Goal: Task Accomplishment & Management: Use online tool/utility

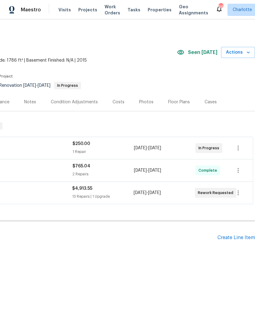
scroll to position [0, 91]
click at [248, 52] on icon "button" at bounding box center [248, 52] width 3 height 2
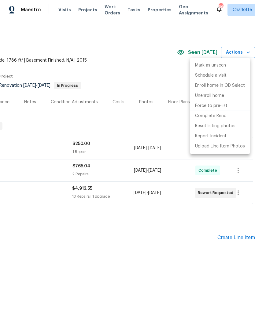
click at [227, 119] on li "Complete Reno" at bounding box center [220, 116] width 60 height 10
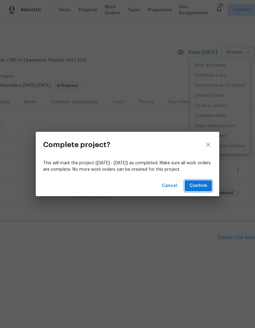
click at [205, 184] on span "Confirm" at bounding box center [198, 186] width 17 height 8
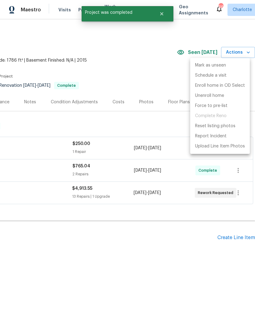
click at [189, 282] on div at bounding box center [127, 164] width 255 height 328
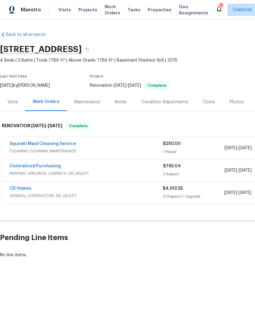
scroll to position [0, 0]
click at [13, 188] on link "CD Homes" at bounding box center [20, 188] width 22 height 4
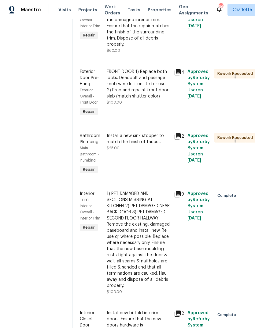
scroll to position [429, 0]
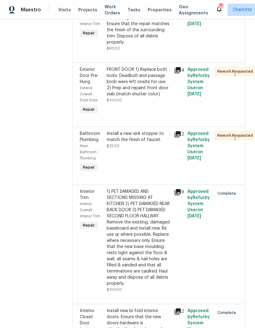
click at [80, 131] on span "Bathroom Plumbing" at bounding box center [90, 136] width 21 height 10
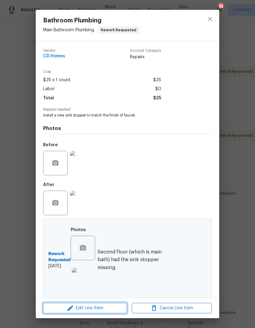
click at [64, 306] on span "Edit Line Item" at bounding box center [85, 308] width 80 height 8
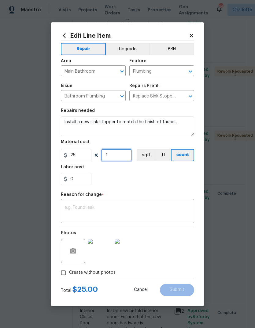
click at [114, 158] on input "1" at bounding box center [116, 155] width 31 height 12
type input "2"
click at [171, 181] on div "0" at bounding box center [127, 179] width 133 height 12
click at [160, 210] on textarea at bounding box center [128, 211] width 126 height 13
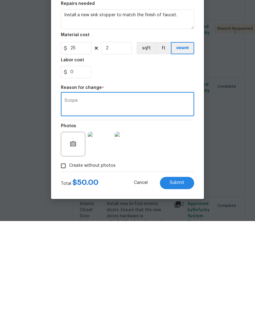
type textarea "Scope"
click at [191, 284] on button "Submit" at bounding box center [177, 290] width 34 height 12
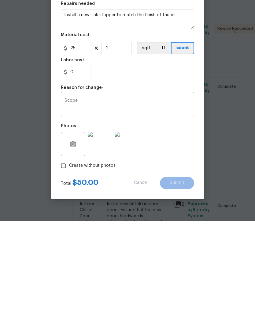
scroll to position [24, 0]
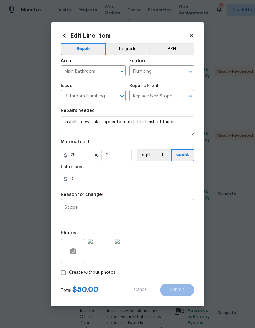
type input "1"
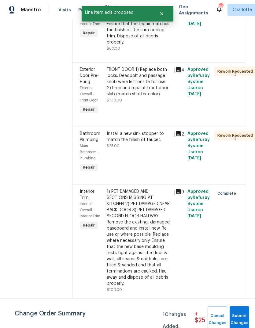
scroll to position [0, 0]
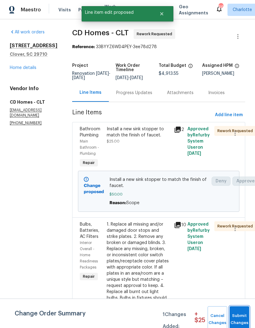
click at [246, 318] on span "Submit Changes" at bounding box center [239, 319] width 13 height 14
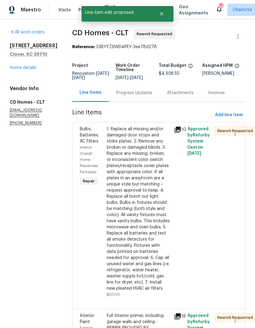
click at [14, 70] on link "Home details" at bounding box center [23, 68] width 27 height 4
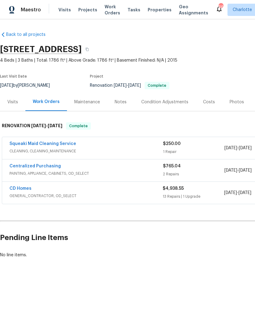
scroll to position [0, -1]
click at [212, 103] on div "Costs" at bounding box center [209, 102] width 12 height 6
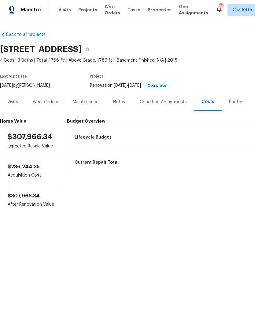
click at [47, 104] on div "Work Orders" at bounding box center [45, 102] width 25 height 6
